Goal: Task Accomplishment & Management: Manage account settings

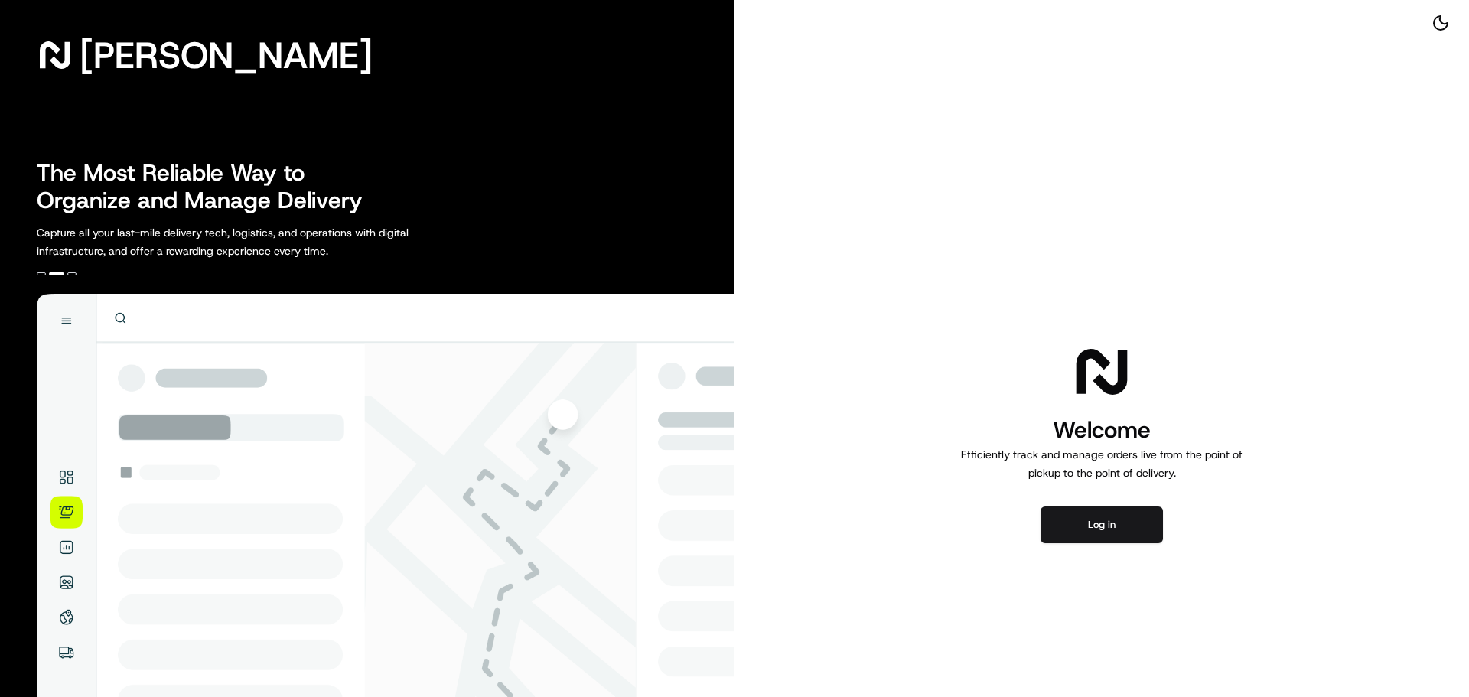
click at [949, 181] on div "Welcome Efficiently track and manage orders live from the point of pickup to th…" at bounding box center [1101, 442] width 734 height 884
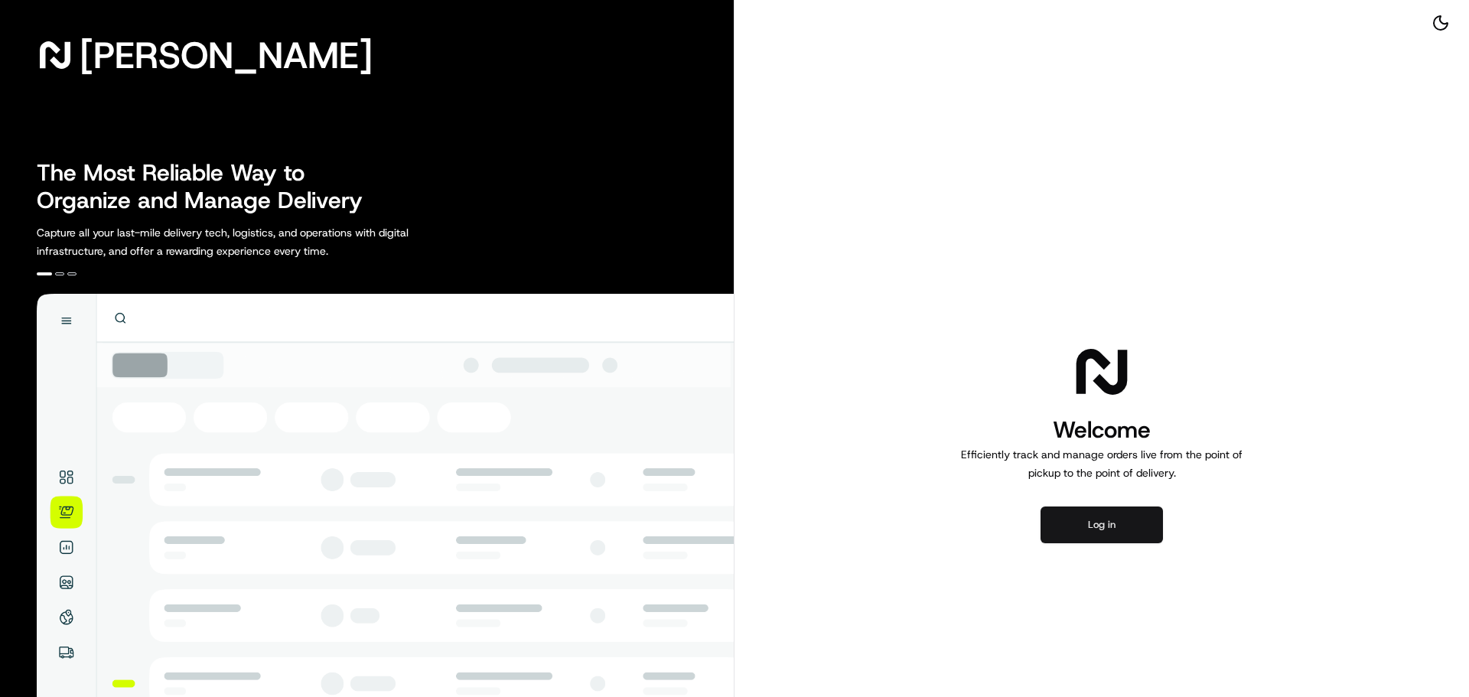
click at [1134, 520] on button "Log in" at bounding box center [1101, 524] width 122 height 37
